Goal: Task Accomplishment & Management: Manage account settings

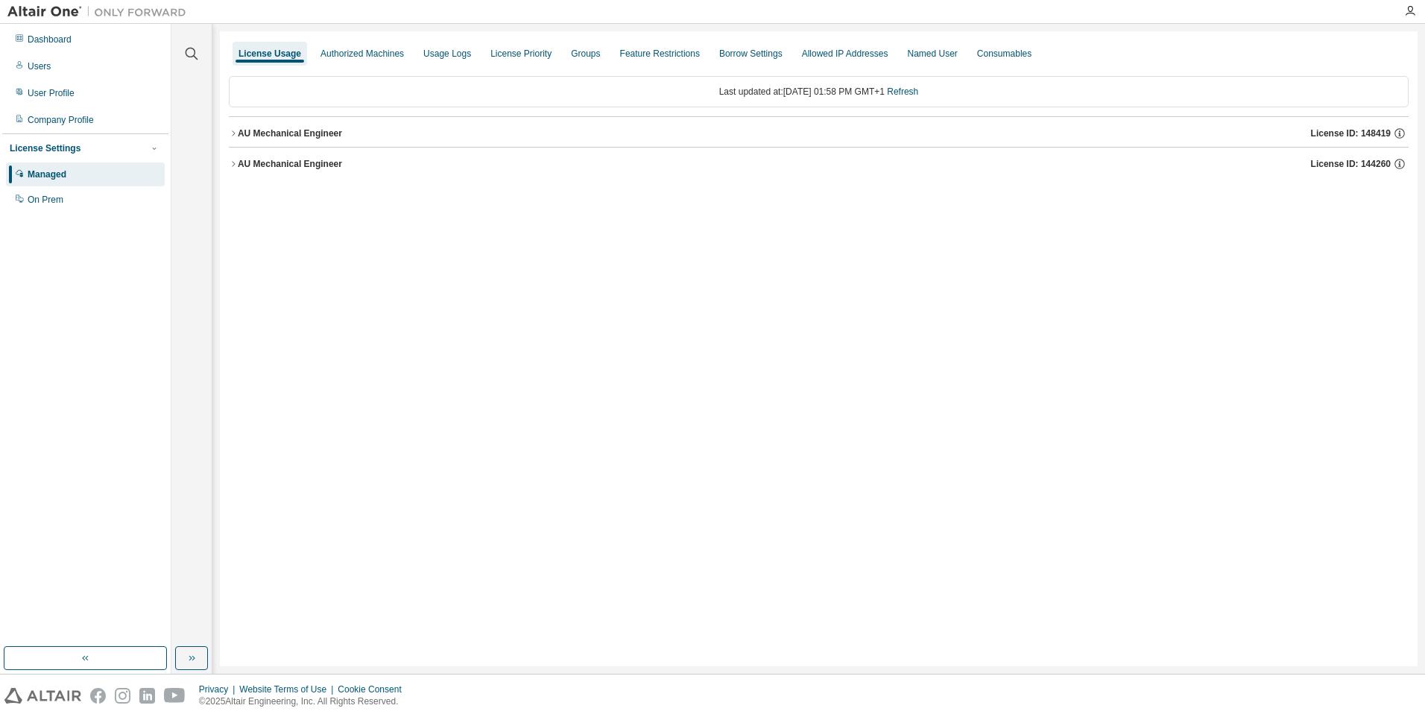
click at [332, 136] on div "AU Mechanical Engineer" at bounding box center [290, 133] width 104 height 12
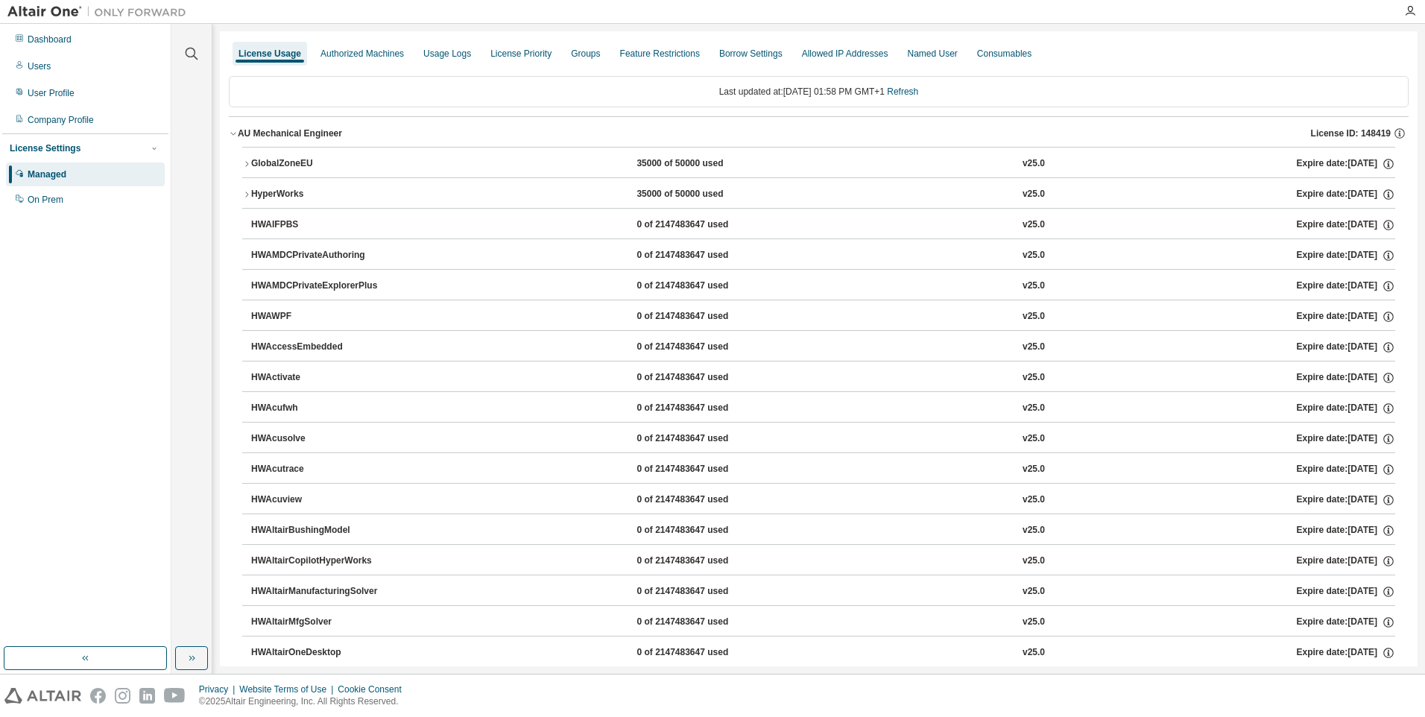
click at [332, 136] on div "AU Mechanical Engineer" at bounding box center [290, 133] width 104 height 12
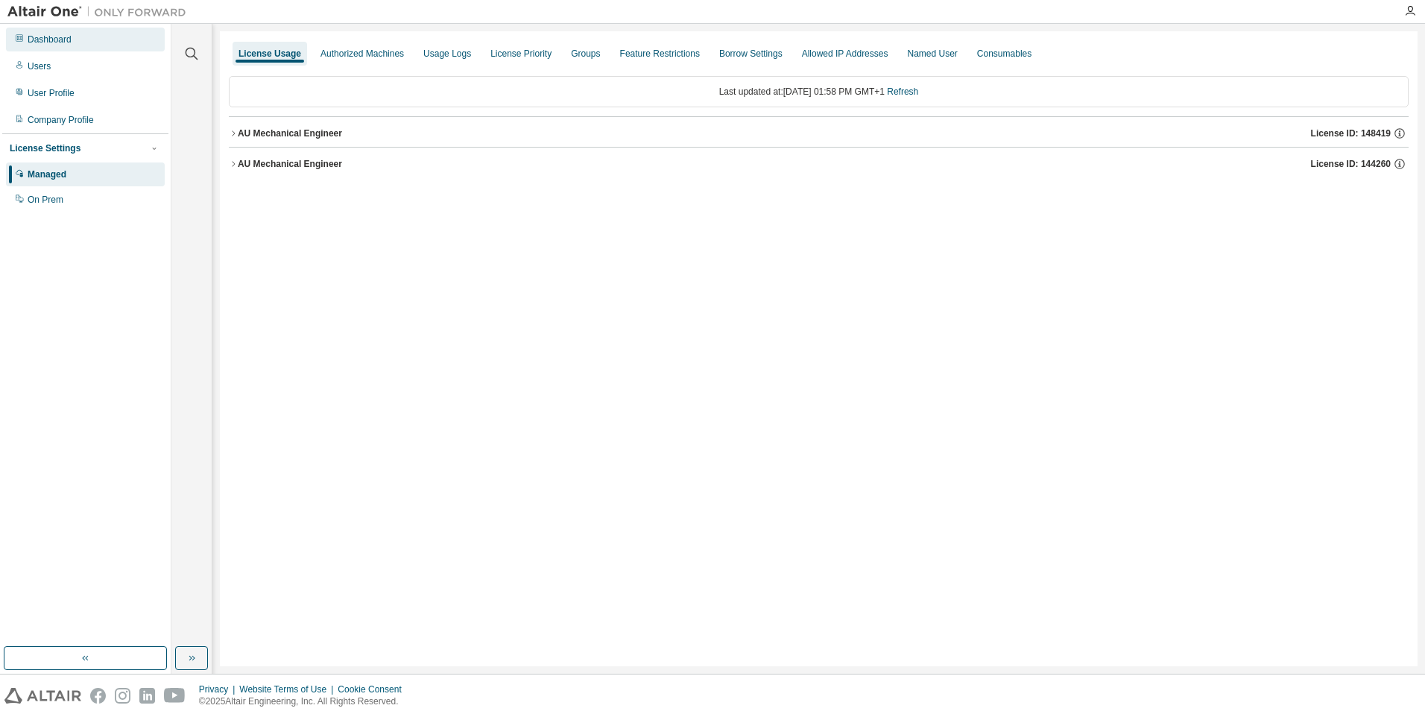
click at [75, 32] on div "Dashboard" at bounding box center [85, 40] width 159 height 24
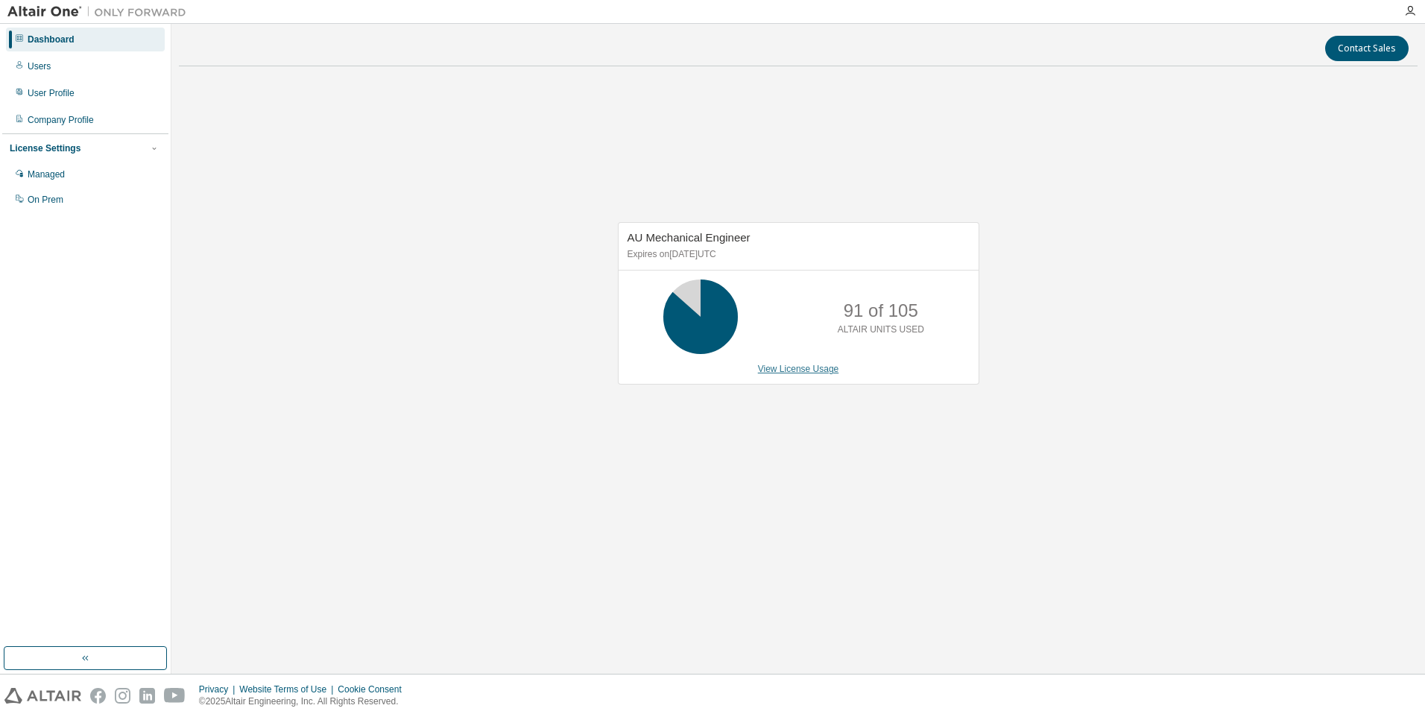
click at [788, 373] on link "View License Usage" at bounding box center [798, 369] width 81 height 10
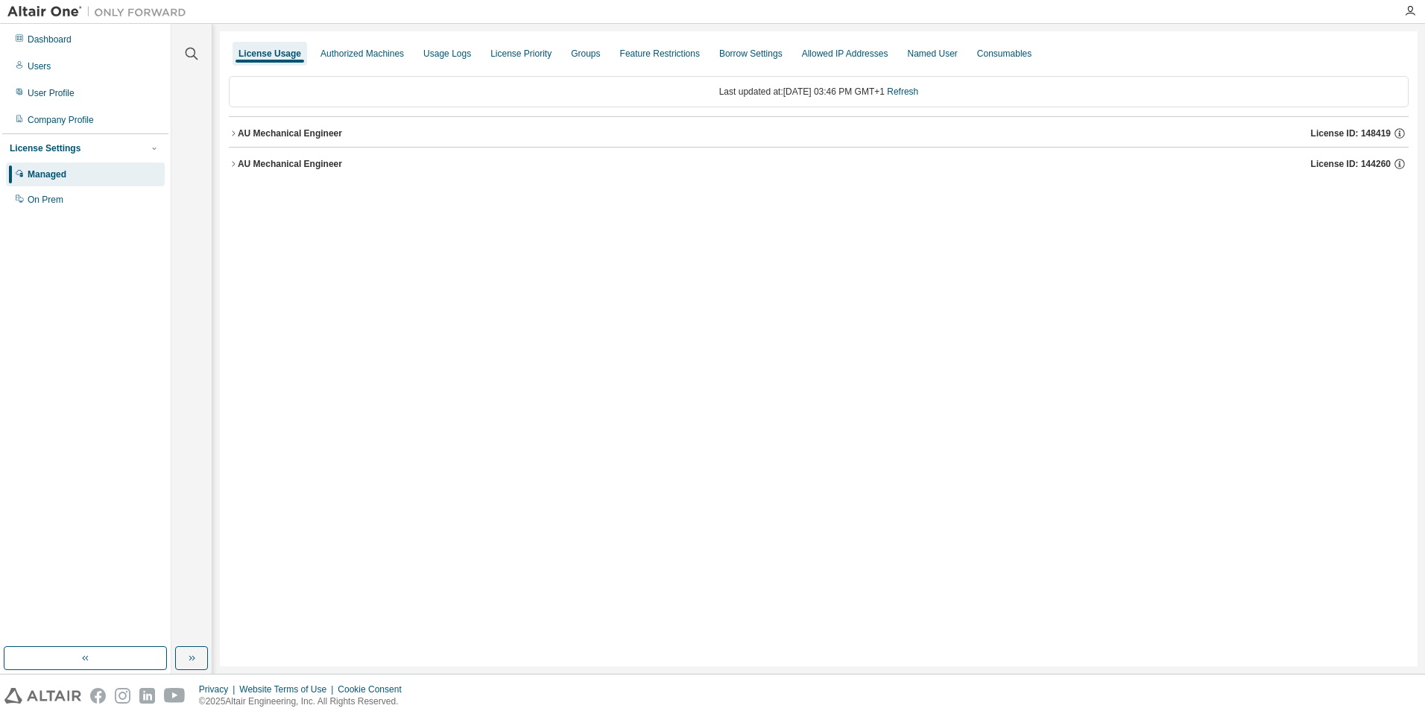
click at [294, 133] on div "AU Mechanical Engineer" at bounding box center [290, 133] width 104 height 12
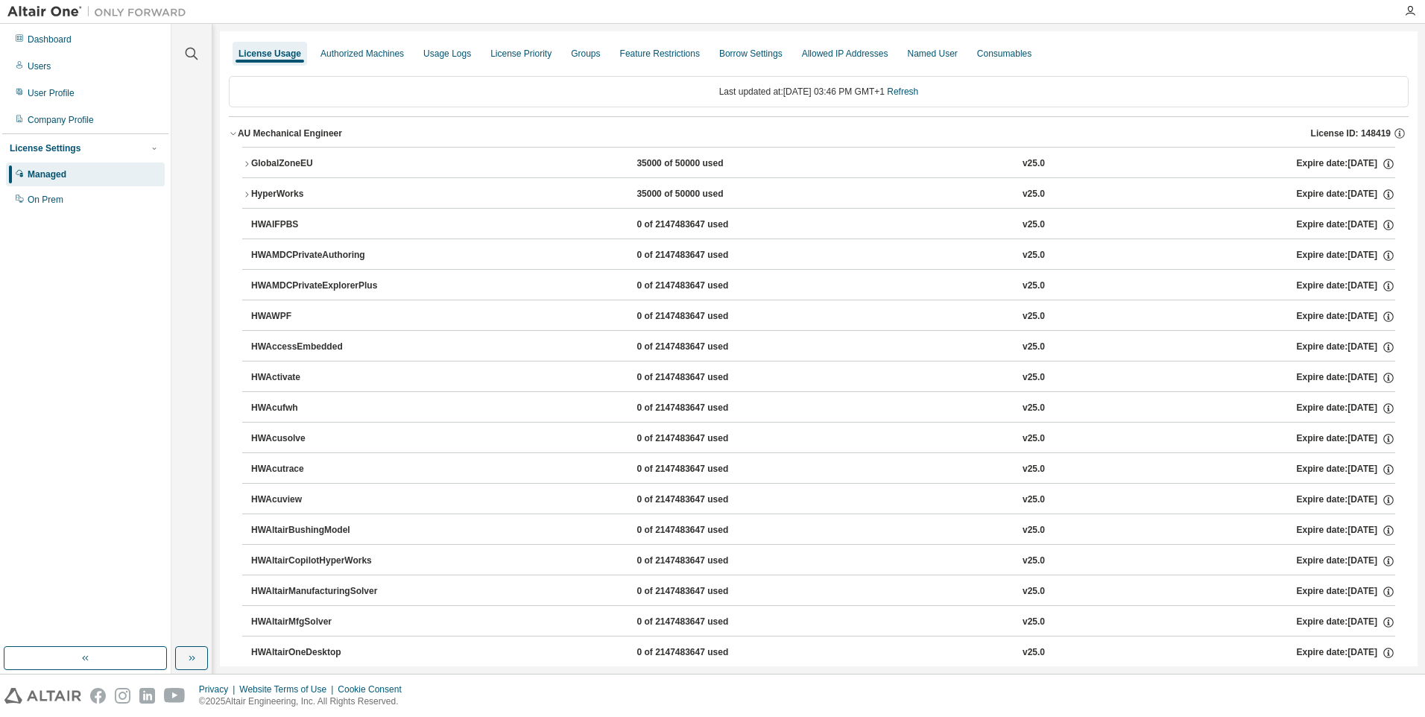
click at [294, 133] on div "AU Mechanical Engineer" at bounding box center [290, 133] width 104 height 12
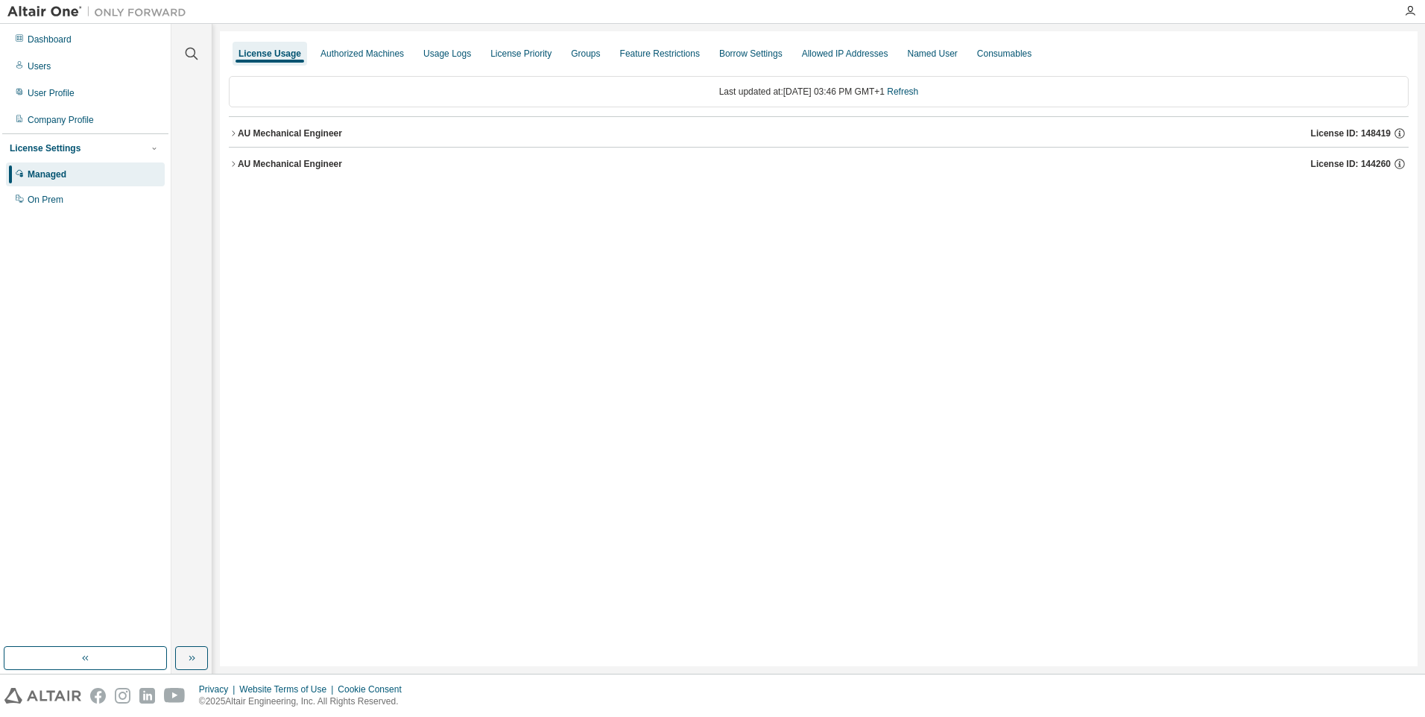
click at [292, 156] on button "AU Mechanical Engineer License ID: 144260" at bounding box center [819, 164] width 1180 height 33
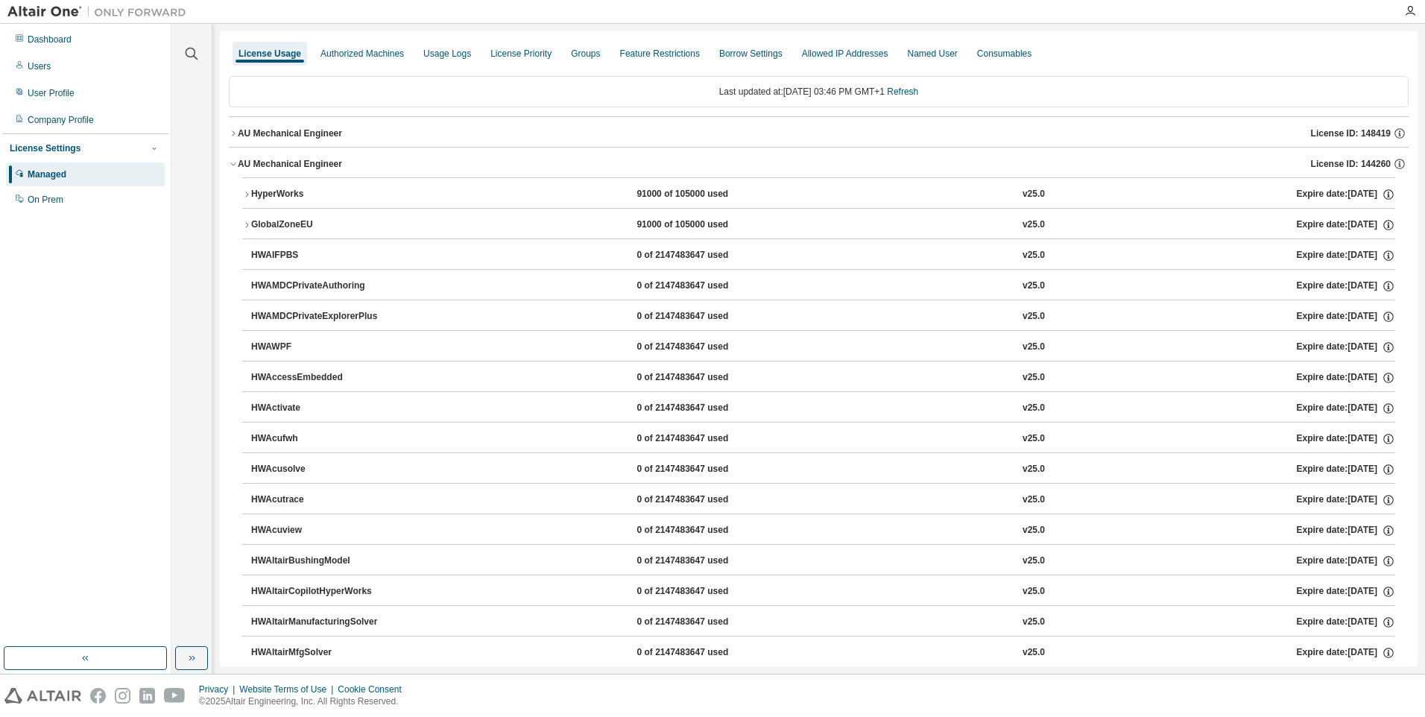
click at [330, 168] on div "AU Mechanical Engineer" at bounding box center [290, 164] width 104 height 12
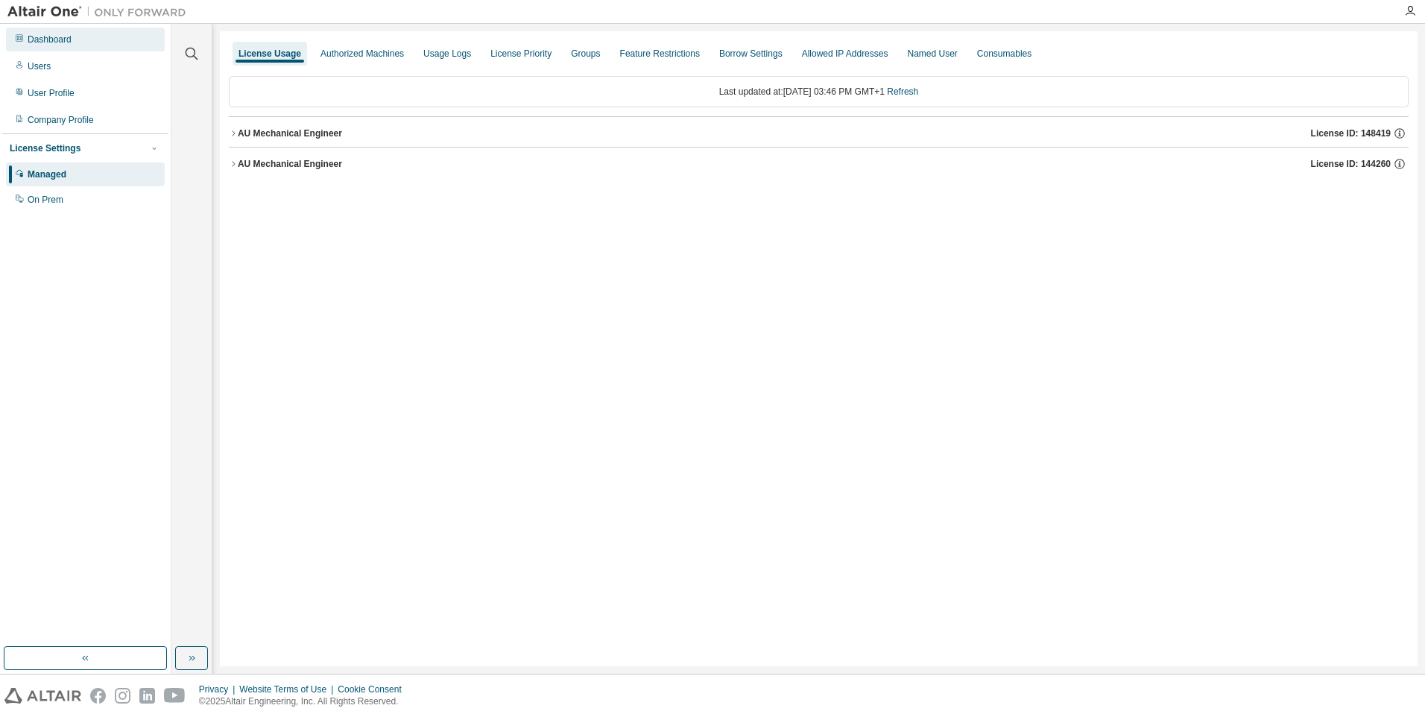
click at [55, 42] on div "Dashboard" at bounding box center [50, 40] width 44 height 12
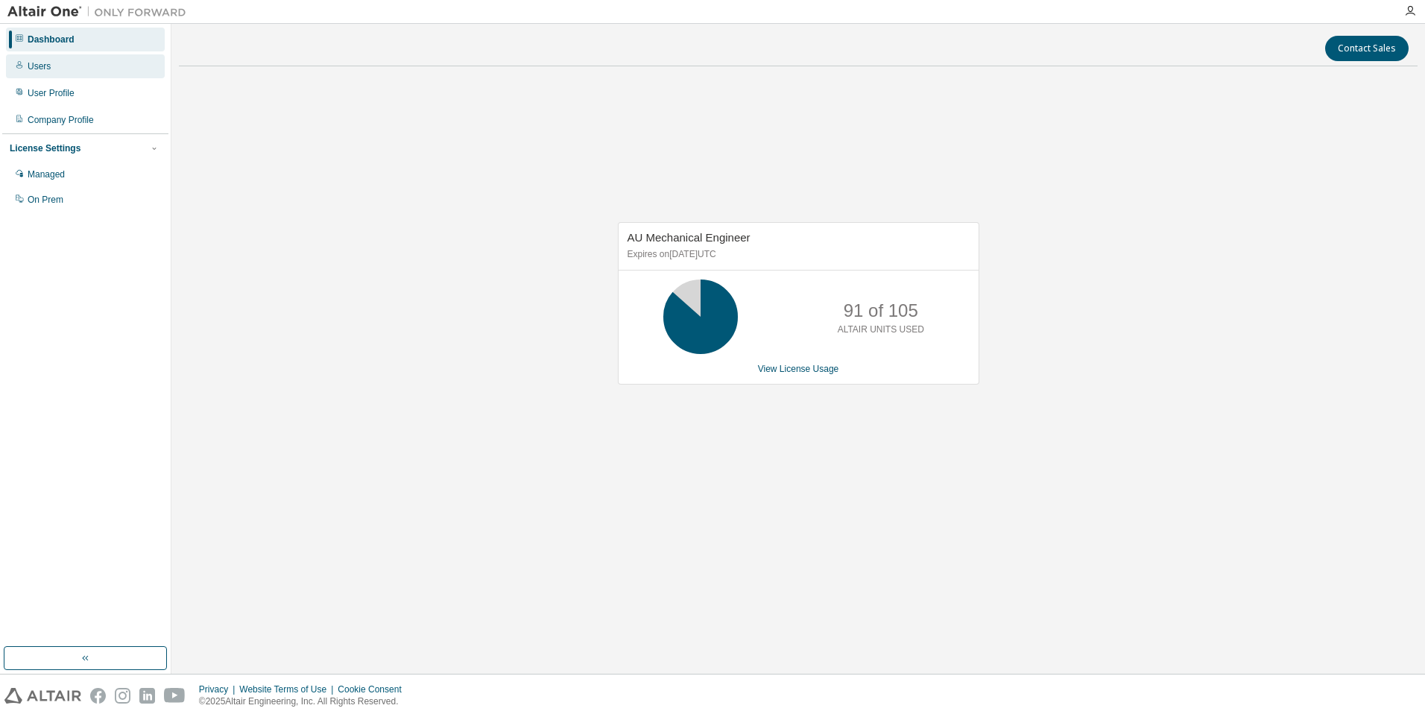
click at [53, 75] on div "Users" at bounding box center [85, 66] width 159 height 24
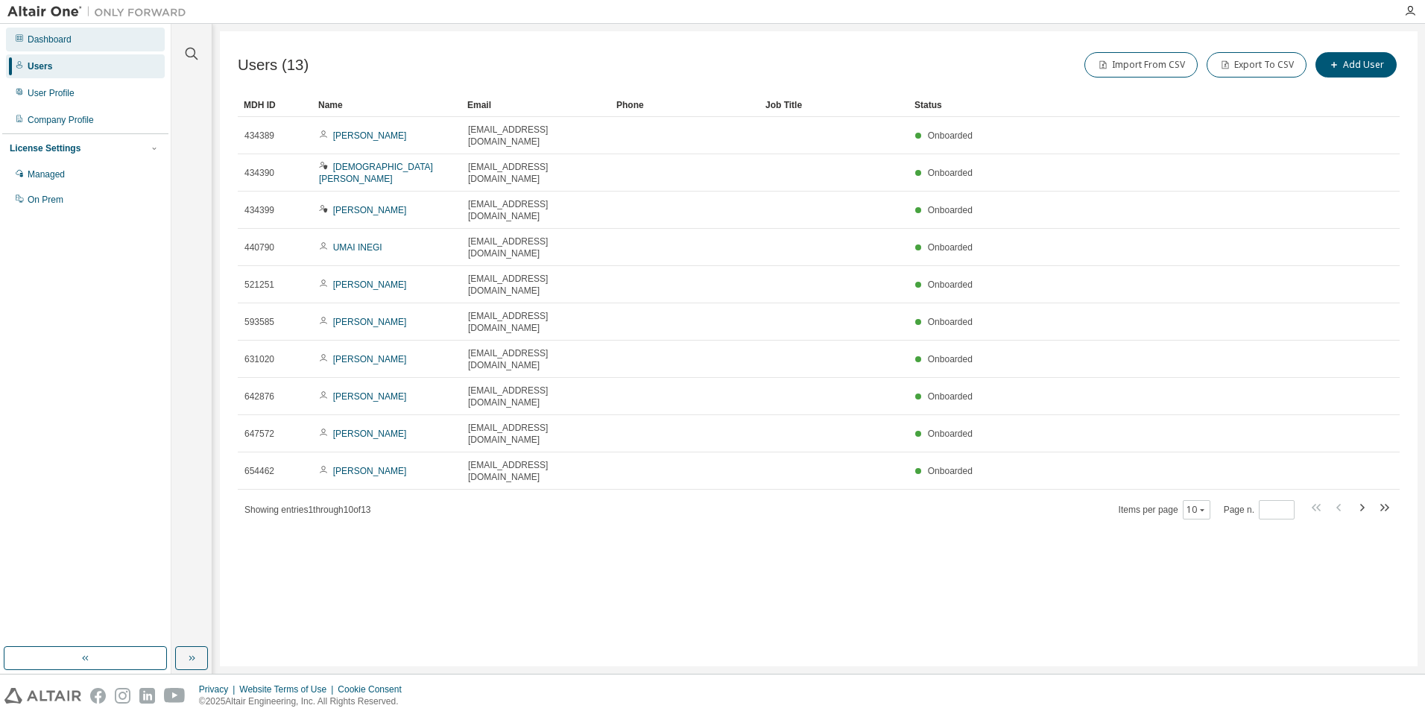
click at [57, 44] on div "Dashboard" at bounding box center [50, 40] width 44 height 12
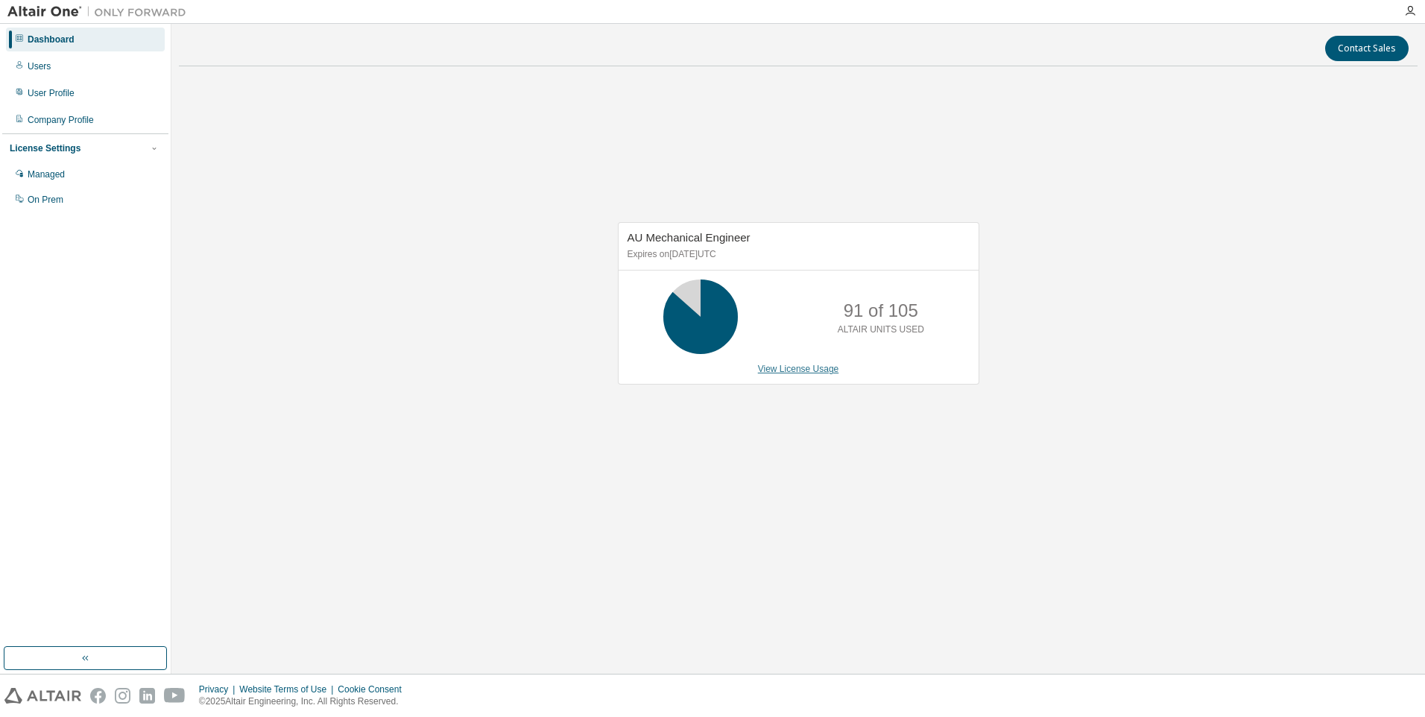
click at [780, 373] on link "View License Usage" at bounding box center [798, 369] width 81 height 10
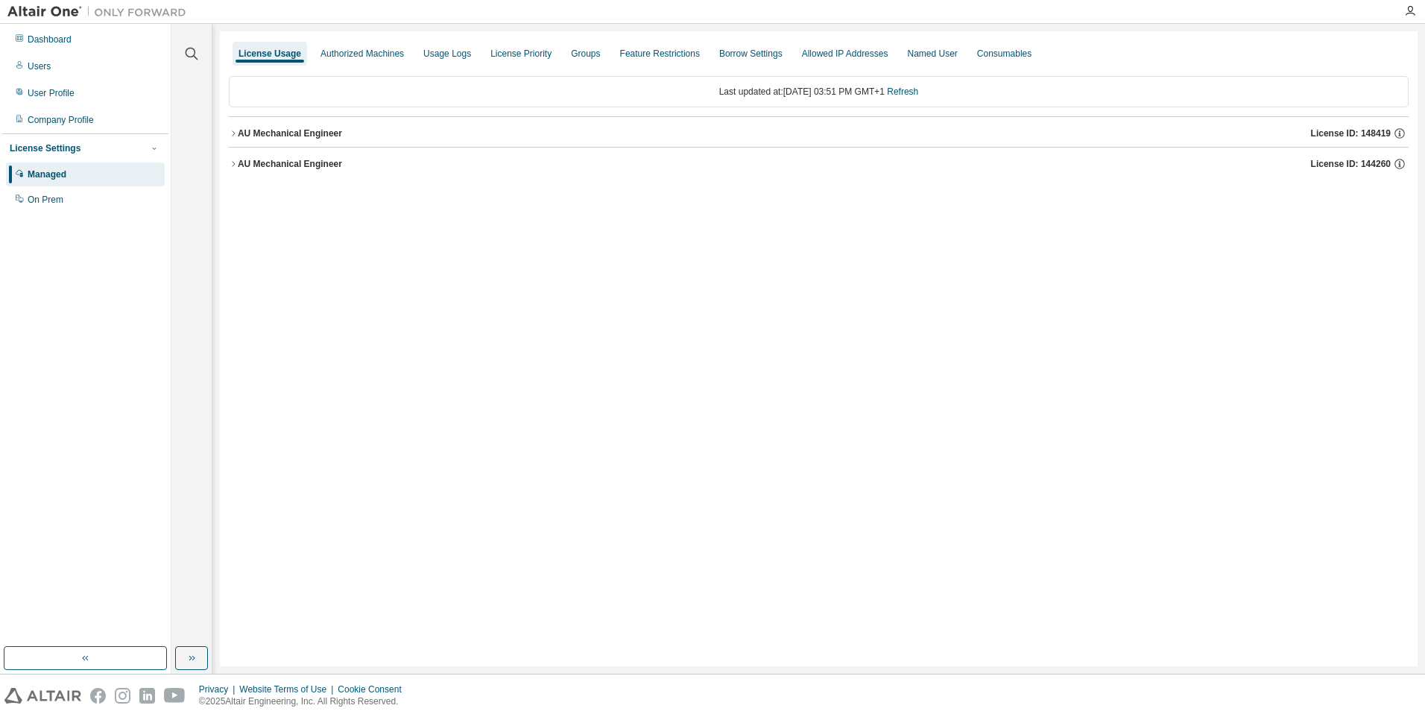
click at [296, 138] on div "AU Mechanical Engineer" at bounding box center [290, 133] width 104 height 12
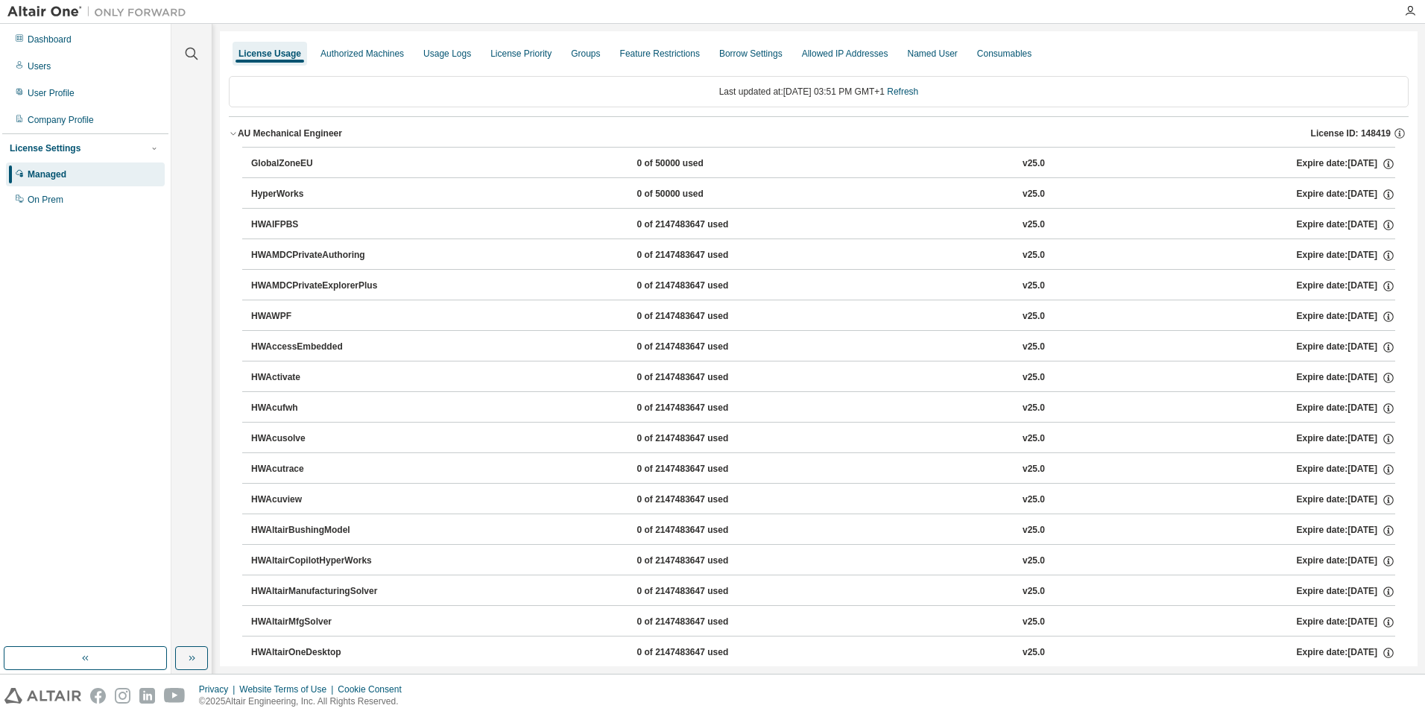
click at [296, 138] on div "AU Mechanical Engineer" at bounding box center [290, 133] width 104 height 12
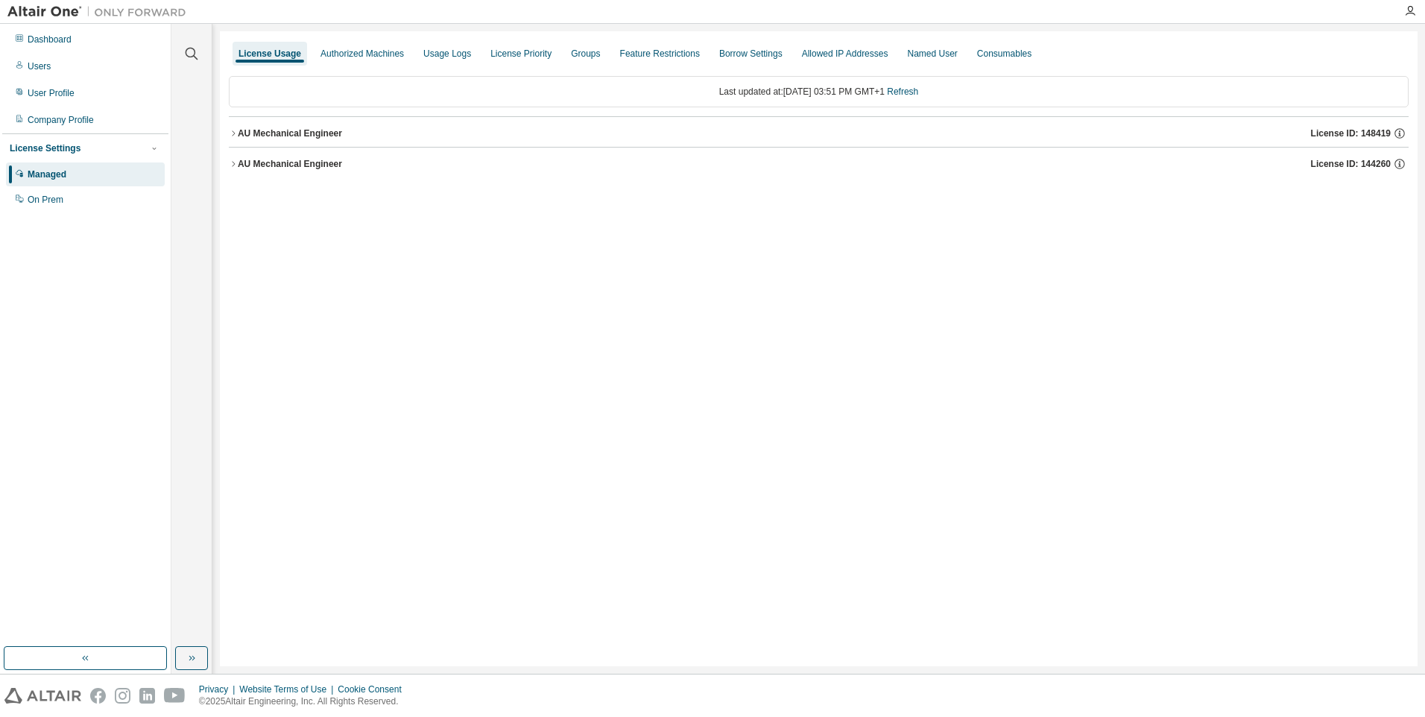
click at [289, 168] on div "AU Mechanical Engineer" at bounding box center [290, 164] width 104 height 12
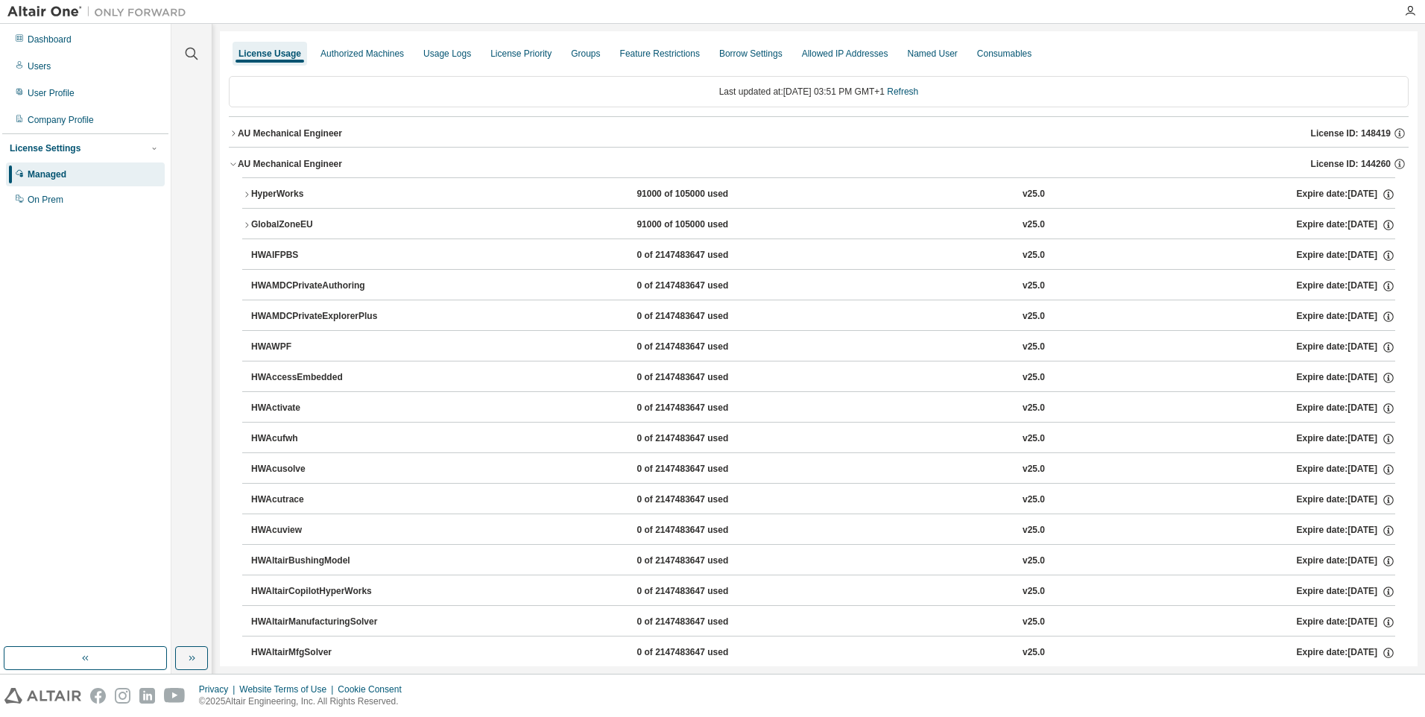
click at [289, 168] on div "AU Mechanical Engineer" at bounding box center [290, 164] width 104 height 12
